Goal: Task Accomplishment & Management: Manage account settings

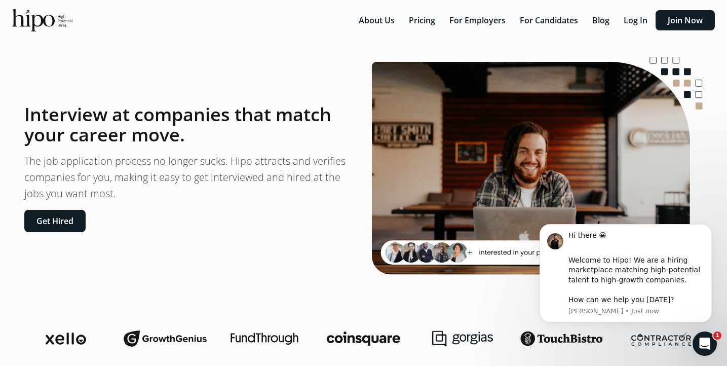
click at [262, 213] on div "Interview at companies that match your career move. The job application process…" at bounding box center [190, 168] width 332 height 128
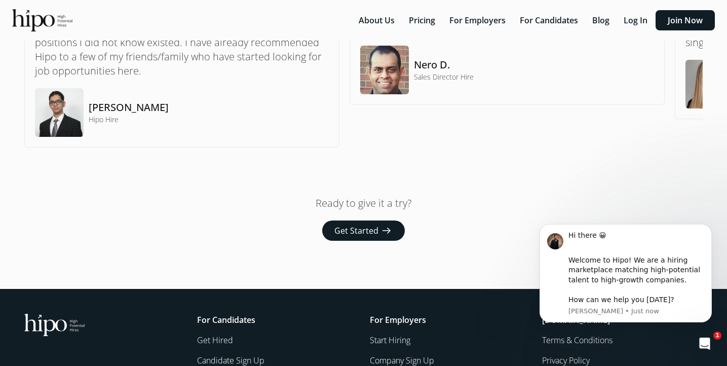
scroll to position [888, 0]
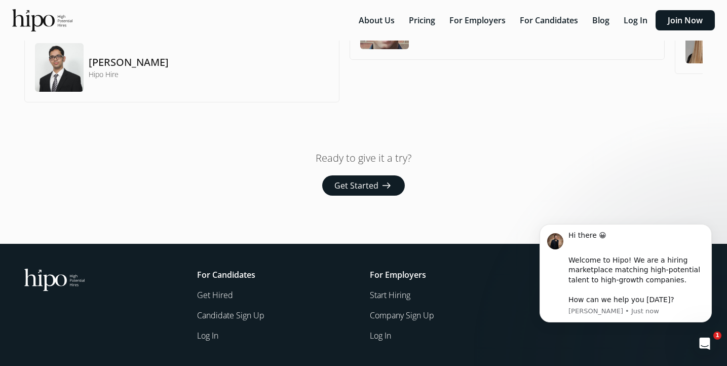
click at [216, 293] on link "Get Hired" at bounding box center [277, 295] width 161 height 12
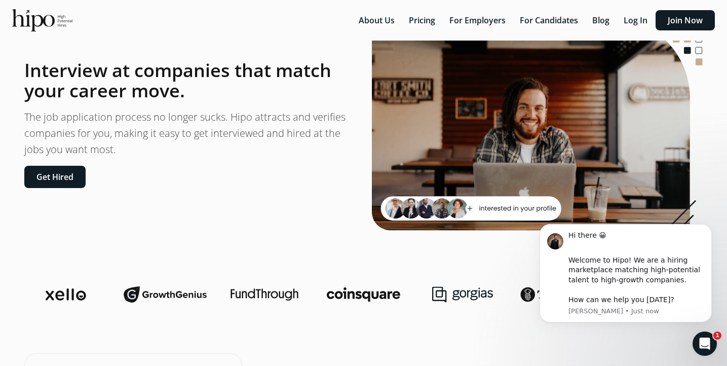
scroll to position [45, 0]
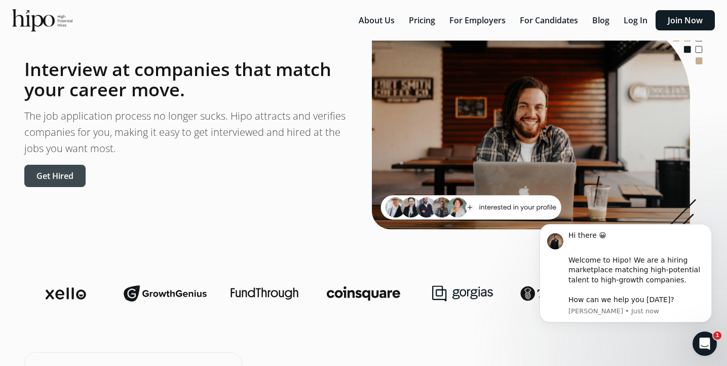
click at [32, 184] on button "Get Hired" at bounding box center [54, 176] width 61 height 22
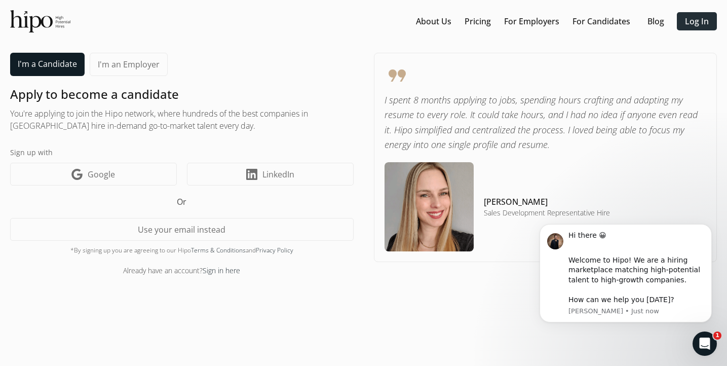
click at [705, 19] on link "Log In" at bounding box center [697, 21] width 24 height 12
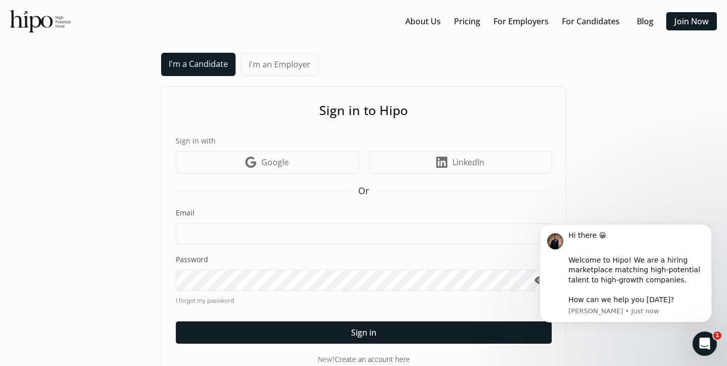
scroll to position [23, 0]
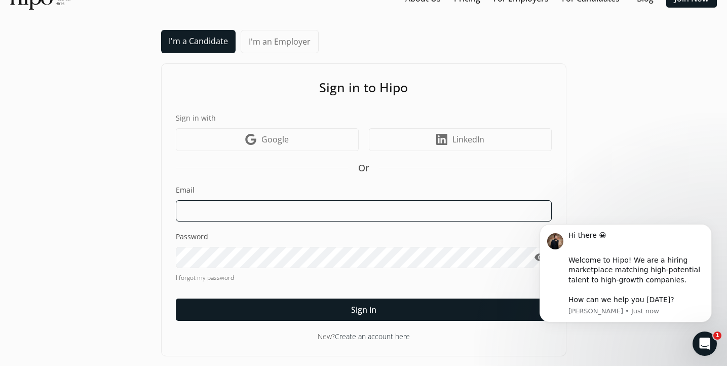
click at [315, 211] on input at bounding box center [364, 210] width 376 height 21
type input "[PERSON_NAME][EMAIL_ADDRESS][PERSON_NAME][DOMAIN_NAME]"
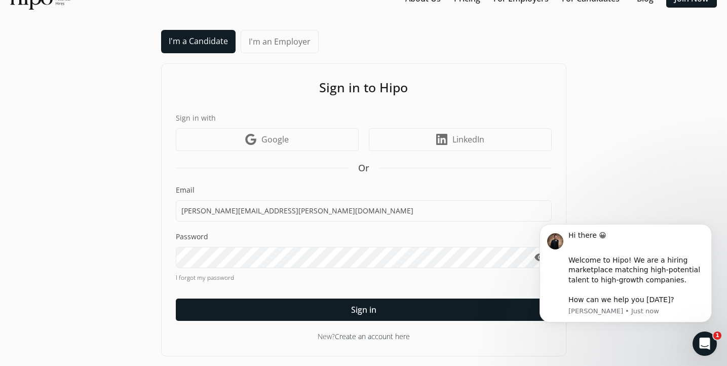
click at [207, 279] on link "I forgot my password" at bounding box center [364, 277] width 376 height 9
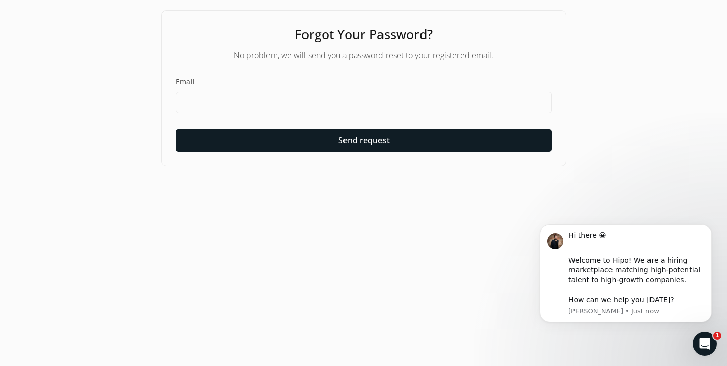
click at [229, 114] on div "Email Send request" at bounding box center [364, 114] width 376 height 75
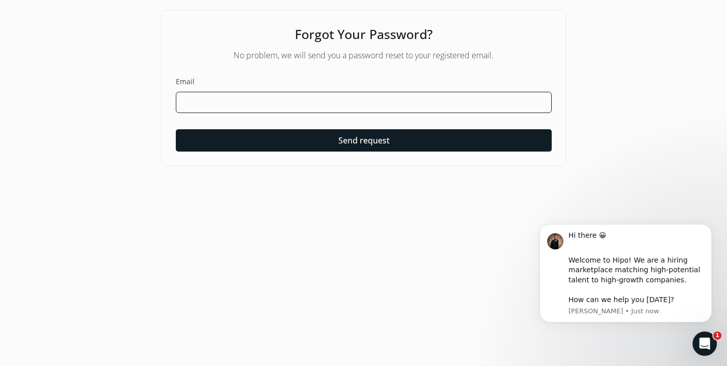
click at [226, 102] on input at bounding box center [364, 102] width 376 height 21
type input "[PERSON_NAME][EMAIL_ADDRESS][PERSON_NAME][DOMAIN_NAME]"
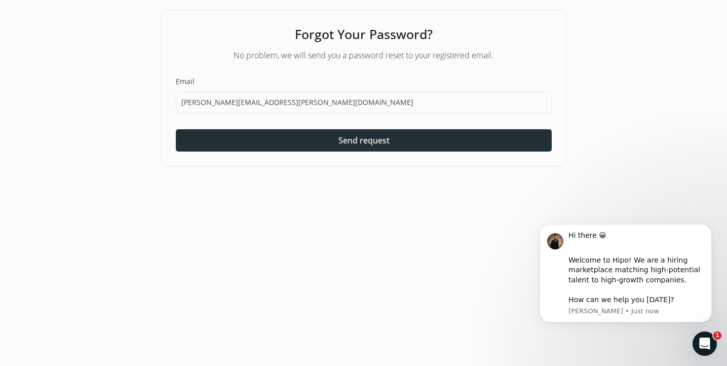
click at [249, 138] on div at bounding box center [364, 140] width 376 height 22
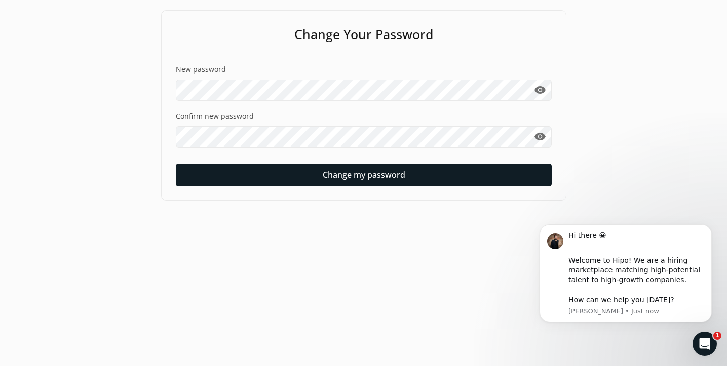
click at [195, 47] on div "Change Your Password New password visibility Confirm new password visibility Ch…" at bounding box center [364, 105] width 406 height 191
click at [708, 228] on icon "Dismiss notification" at bounding box center [710, 227] width 6 height 6
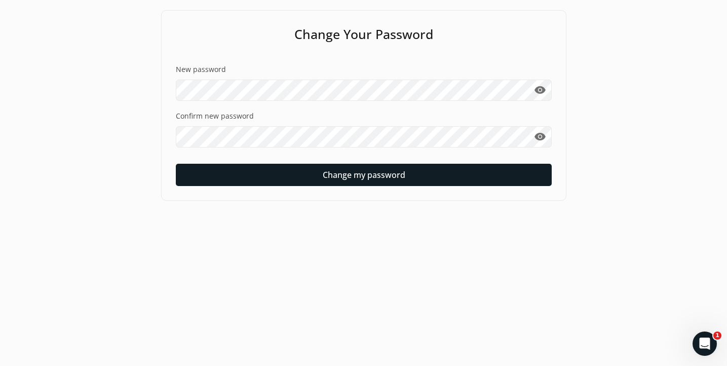
click at [164, 35] on div "Change Your Password New password visibility Confirm new password visibility Ch…" at bounding box center [364, 105] width 406 height 191
click at [190, 112] on label "Confirm new password" at bounding box center [364, 116] width 376 height 10
click at [140, 134] on section "Change Your Password New password visibility Confirm new password visibility Ch…" at bounding box center [363, 105] width 707 height 191
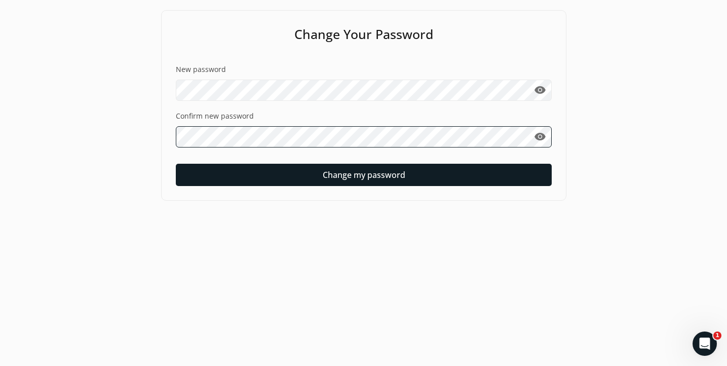
click at [138, 138] on section "Change Your Password New password visibility Confirm new password visibility Ch…" at bounding box center [363, 105] width 707 height 191
